Goal: Check status: Check status

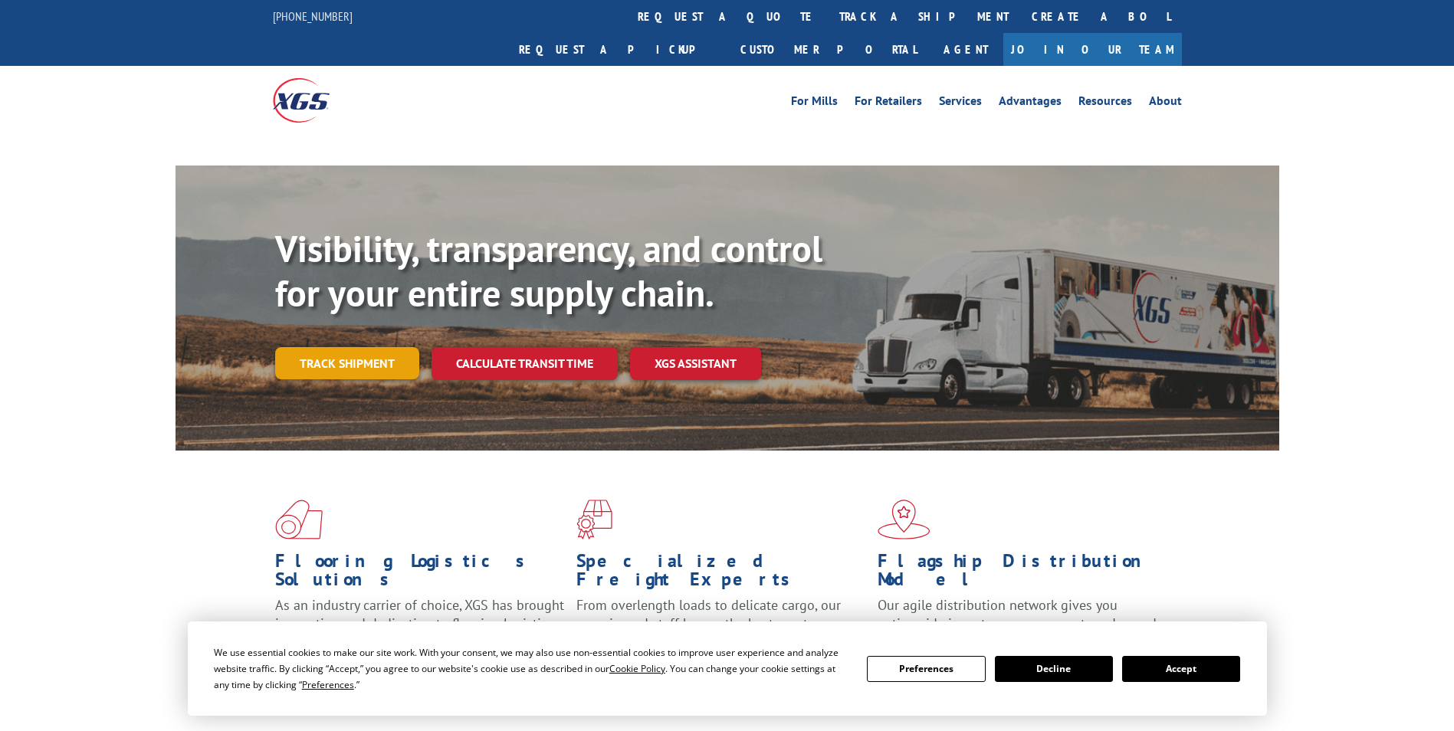
drag, startPoint x: 0, startPoint y: 0, endPoint x: 363, endPoint y: 339, distance: 496.2
click at [363, 339] on div "Visibility, transparency, and control for your entire supply chain. Track shipm…" at bounding box center [777, 334] width 1004 height 214
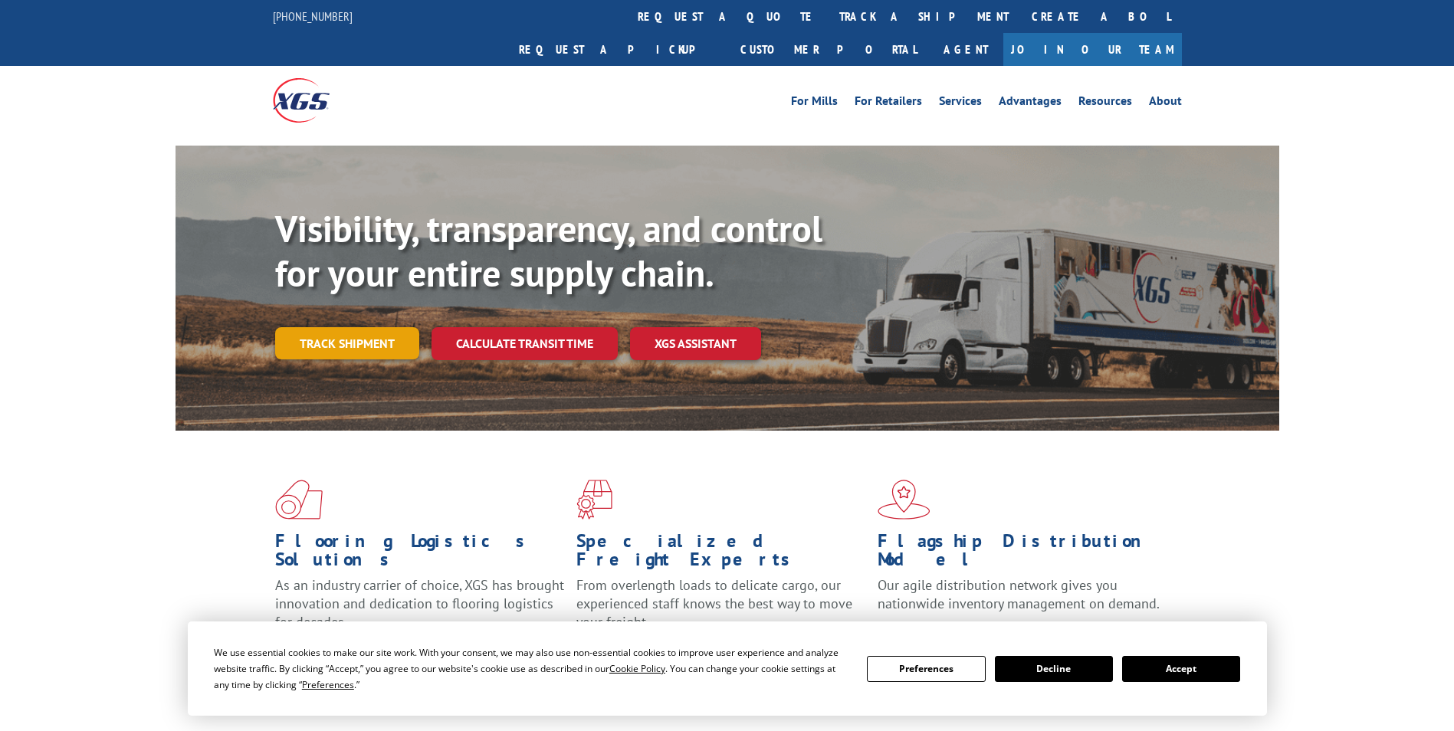
click at [352, 327] on link "Track shipment" at bounding box center [347, 343] width 144 height 32
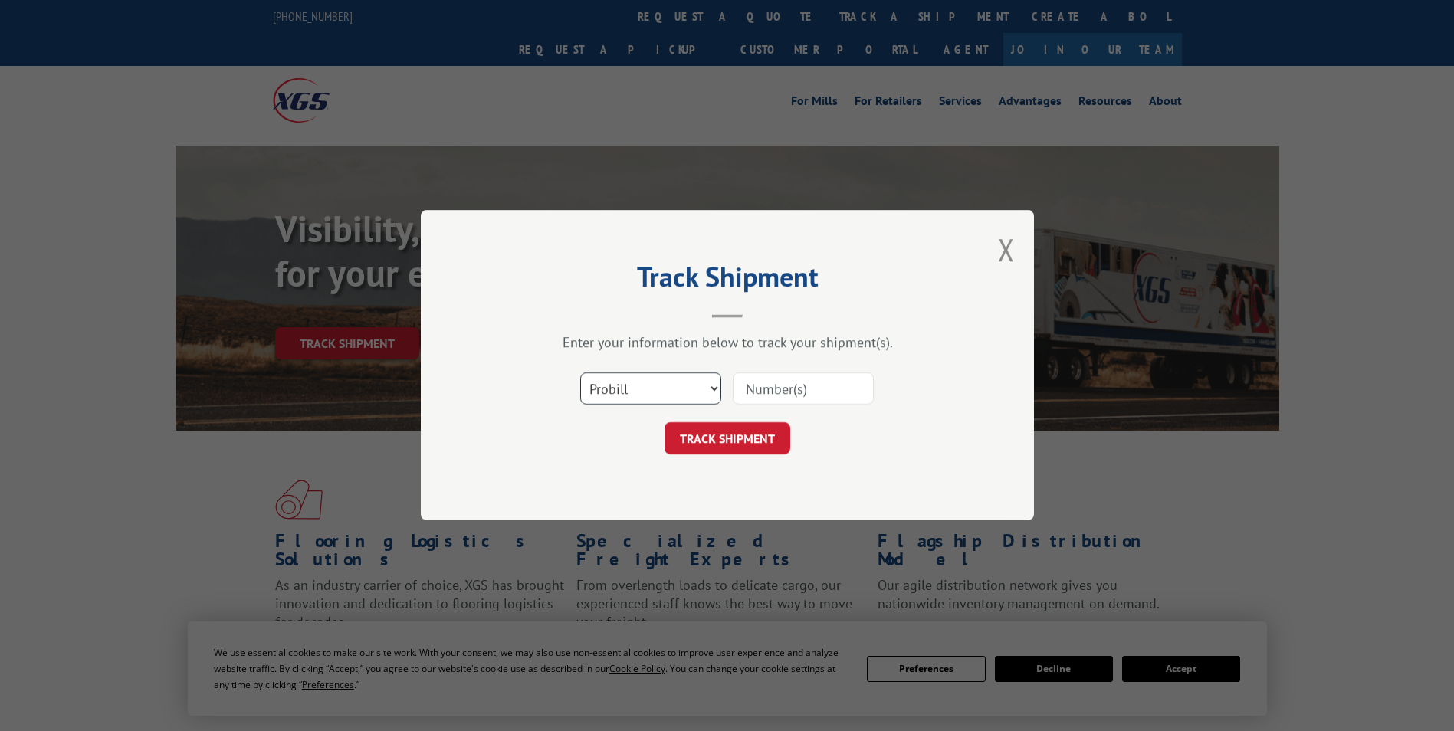
click at [693, 389] on select "Select category... Probill BOL PO" at bounding box center [650, 389] width 141 height 32
select select "bol"
click at [580, 373] on select "Select category... Probill BOL PO" at bounding box center [650, 389] width 141 height 32
click at [763, 408] on div "Select category... Probill BOL PO" at bounding box center [727, 389] width 460 height 51
click at [772, 395] on input at bounding box center [803, 389] width 141 height 32
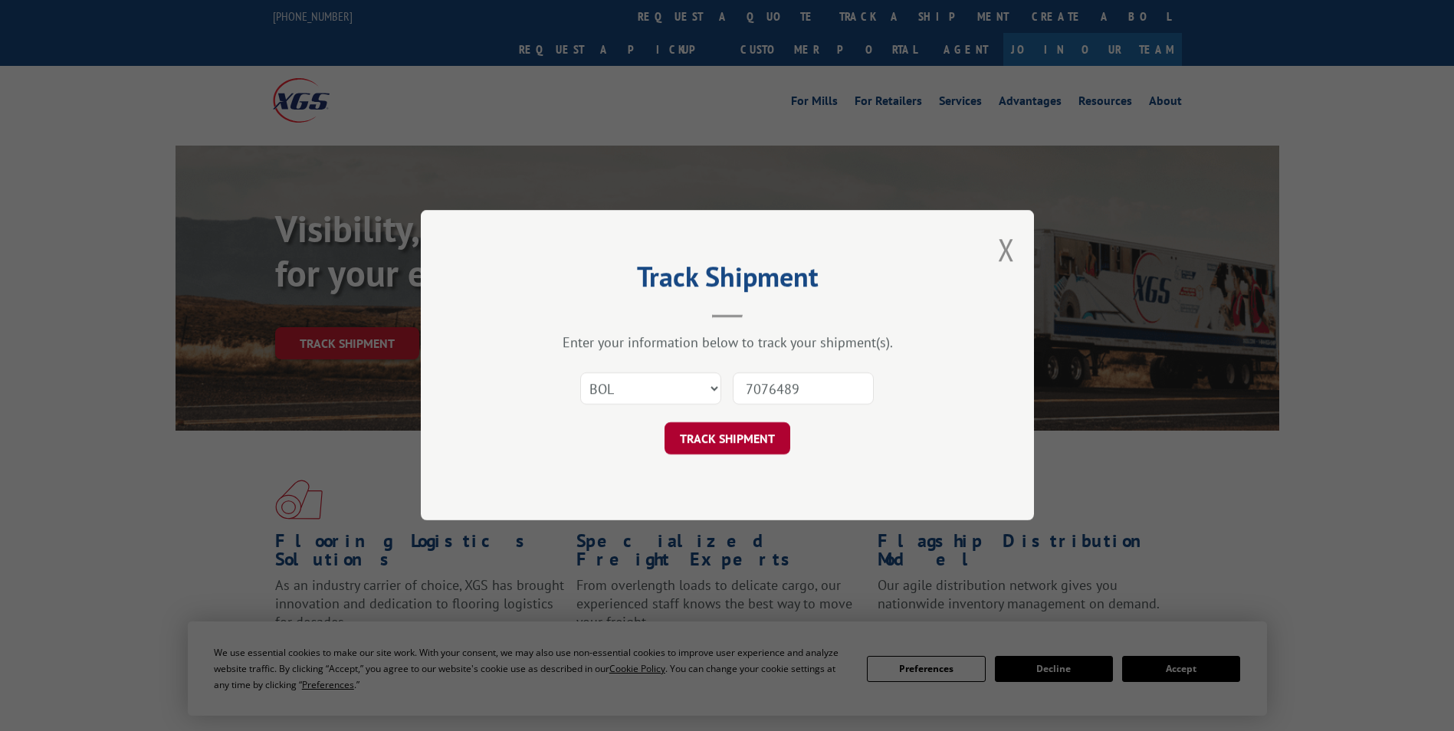
type input "7076489"
click at [740, 448] on button "TRACK SHIPMENT" at bounding box center [727, 439] width 126 height 32
